Goal: Transaction & Acquisition: Purchase product/service

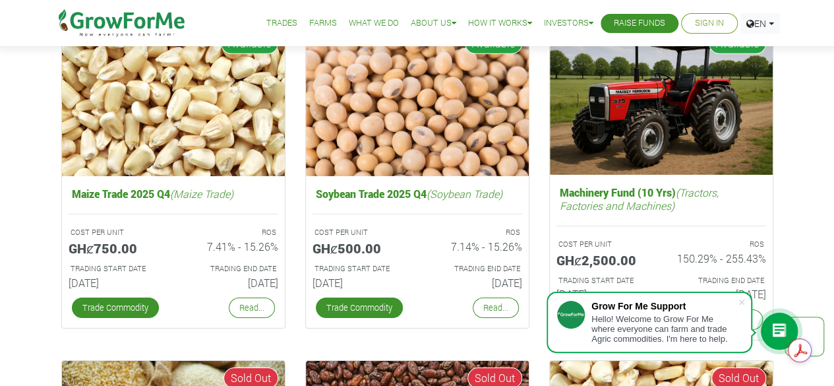
scroll to position [2094, 0]
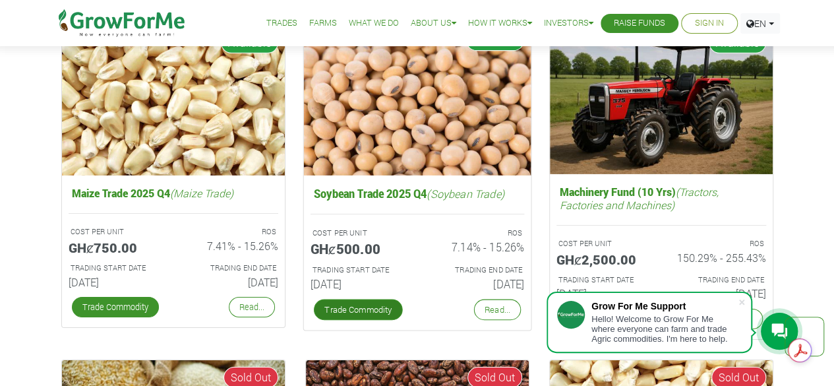
click at [362, 308] on link "Trade Commodity" at bounding box center [357, 309] width 89 height 21
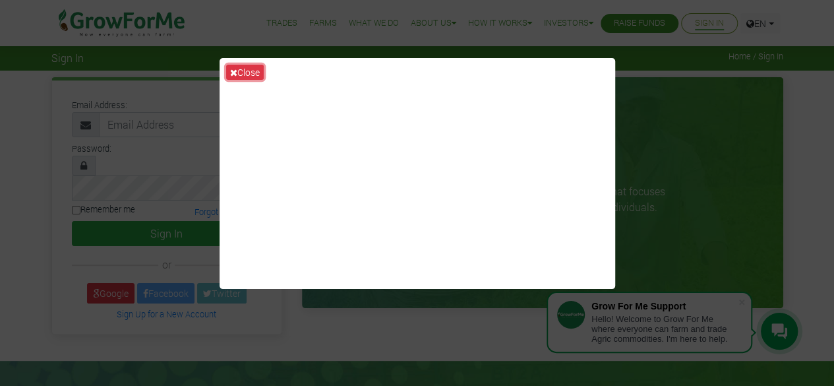
click at [252, 72] on button "Close" at bounding box center [245, 72] width 38 height 15
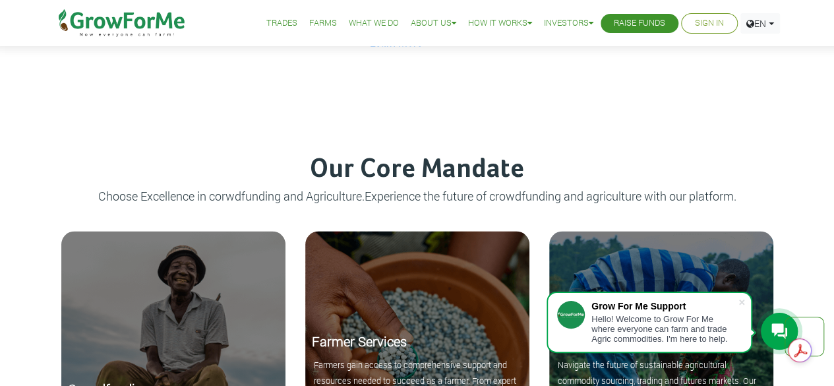
scroll to position [1130, 0]
